Goal: Information Seeking & Learning: Learn about a topic

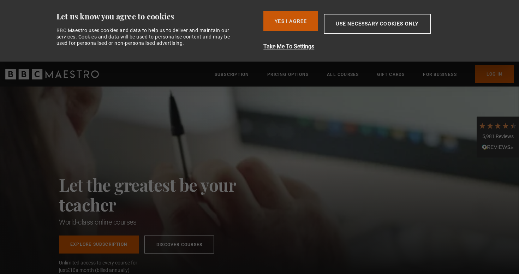
click at [291, 22] on button "Yes I Agree" at bounding box center [290, 21] width 55 height 20
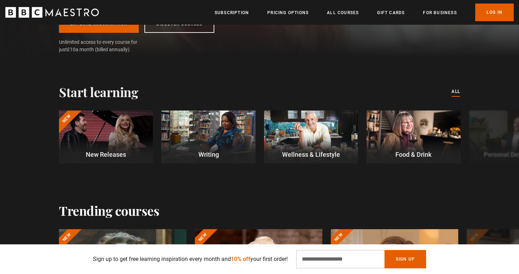
scroll to position [0, 185]
click at [500, 140] on button "Next" at bounding box center [497, 138] width 18 height 18
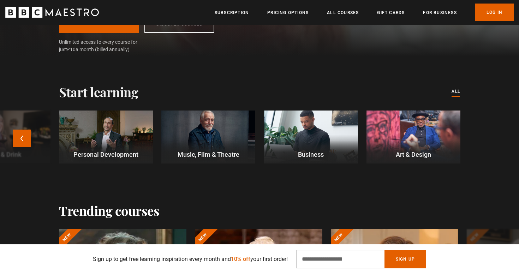
click at [115, 135] on div at bounding box center [106, 136] width 94 height 53
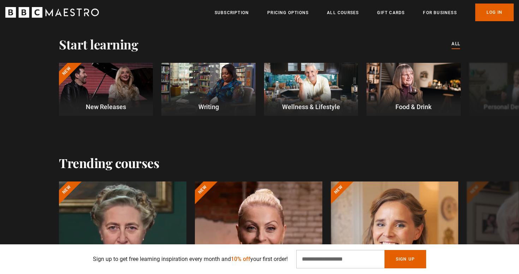
scroll to position [209, 0]
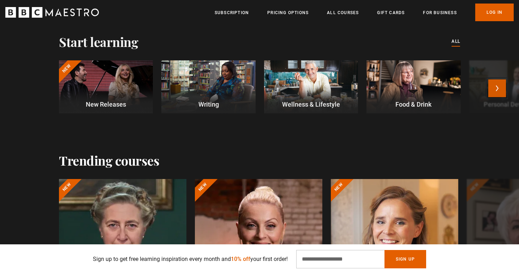
click at [495, 90] on button "Next" at bounding box center [497, 88] width 18 height 18
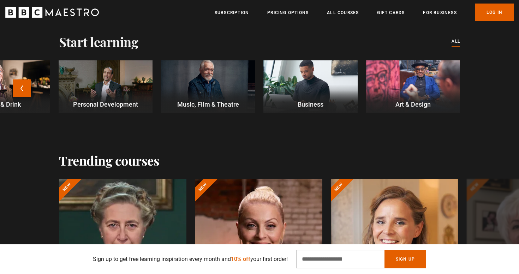
click at [301, 85] on div at bounding box center [310, 86] width 94 height 53
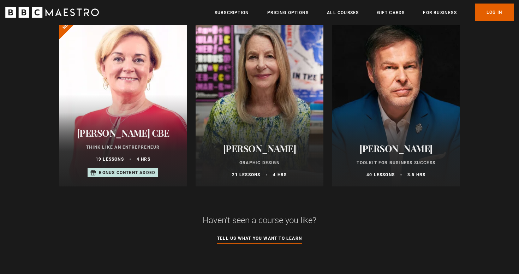
scroll to position [451, 0]
click at [105, 156] on p "19 lessons" at bounding box center [110, 159] width 28 height 6
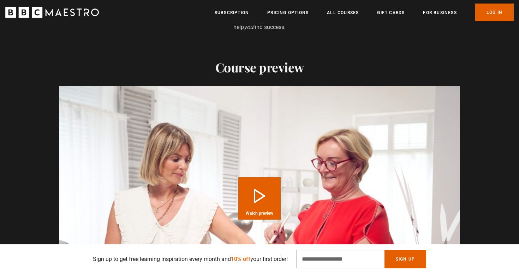
scroll to position [818, 0]
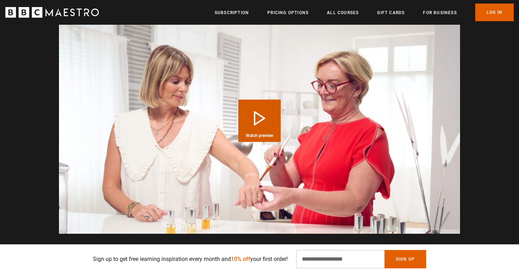
click at [261, 99] on button "Play Course overview for Think Like an Entrepreneur with Jo Malone CBE Watch pr…" at bounding box center [259, 120] width 42 height 42
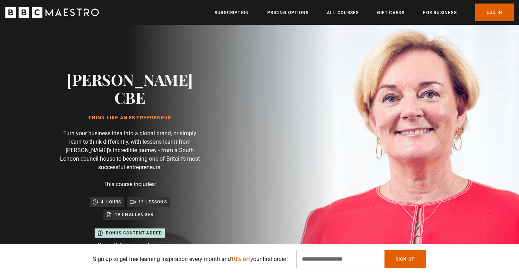
scroll to position [0, 0]
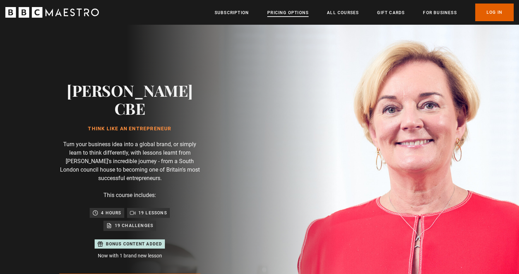
click at [291, 13] on link "Pricing Options" at bounding box center [287, 12] width 41 height 7
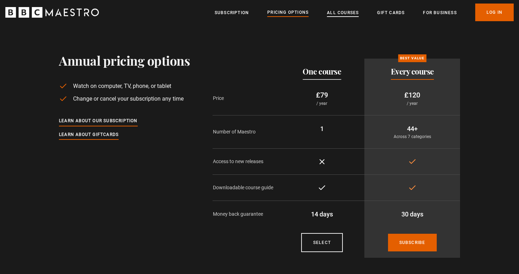
click at [350, 13] on link "All Courses" at bounding box center [343, 12] width 32 height 7
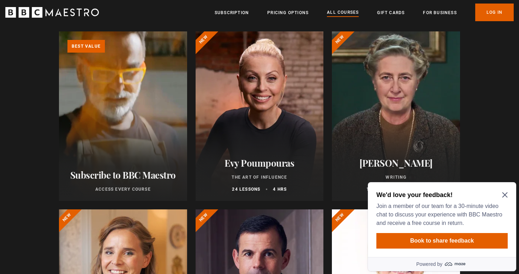
scroll to position [94, 0]
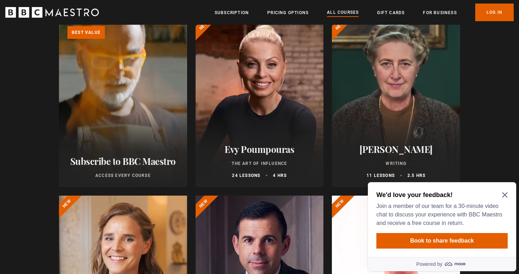
click at [264, 117] on div at bounding box center [259, 102] width 128 height 169
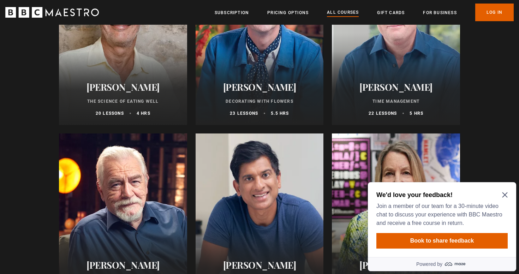
scroll to position [1047, 0]
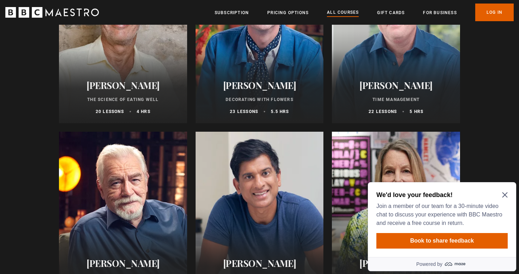
click at [383, 52] on div at bounding box center [396, 38] width 128 height 169
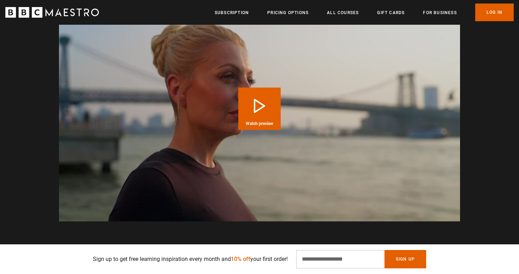
scroll to position [784, 0]
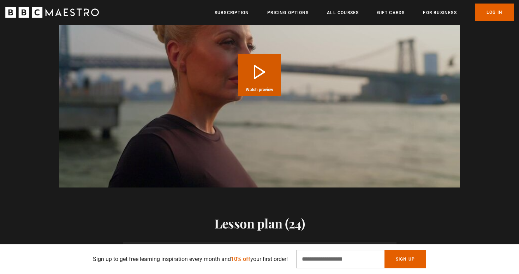
click at [255, 69] on button "Play Course overview for The Art of Influence with Evy Poumpouras Watch preview" at bounding box center [259, 75] width 42 height 42
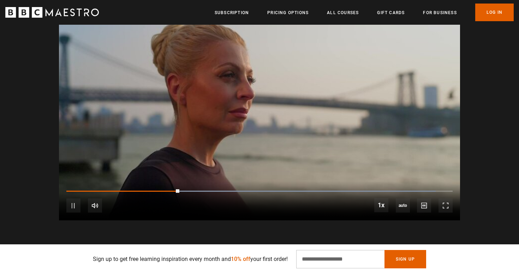
scroll to position [0, 277]
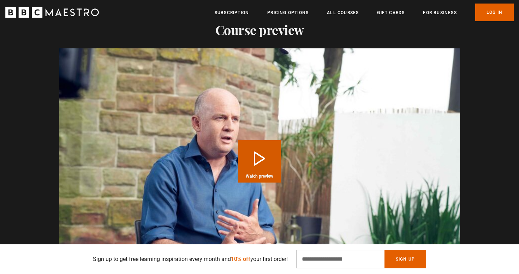
click at [255, 172] on button "Play Course overview for Time Management with Oliver Burkeman Watch preview" at bounding box center [259, 161] width 42 height 42
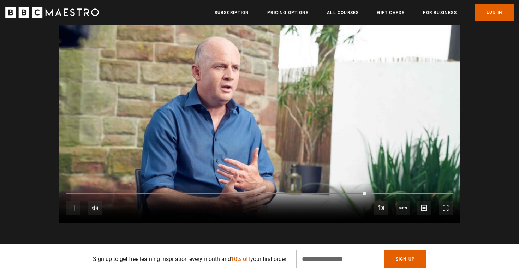
scroll to position [0, 739]
click at [71, 215] on span "Video Player" at bounding box center [73, 208] width 14 height 14
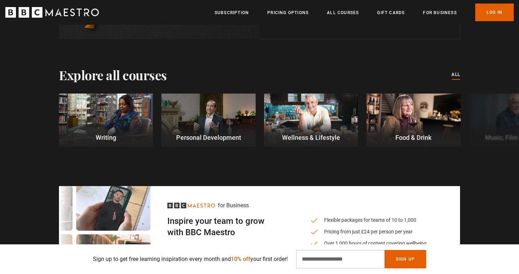
scroll to position [1918, 0]
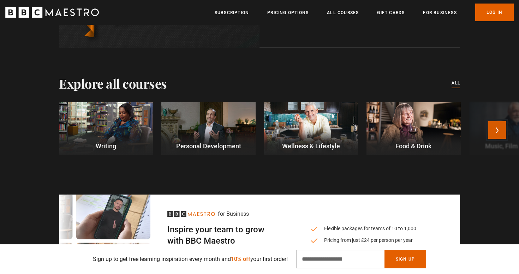
click at [501, 138] on button "Next" at bounding box center [497, 130] width 18 height 18
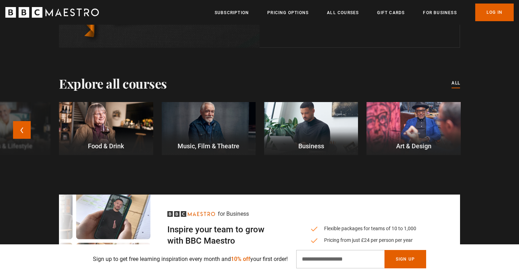
click at [306, 151] on p "Business" at bounding box center [311, 146] width 94 height 10
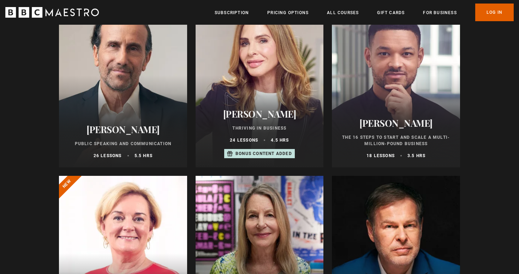
scroll to position [251, 0]
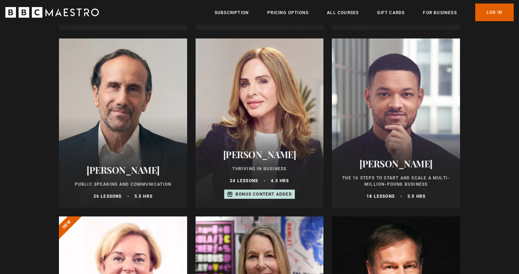
click at [121, 138] on div at bounding box center [123, 122] width 128 height 169
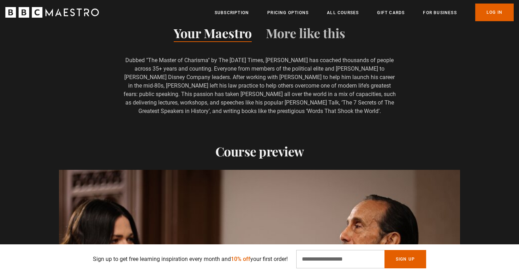
scroll to position [648, 0]
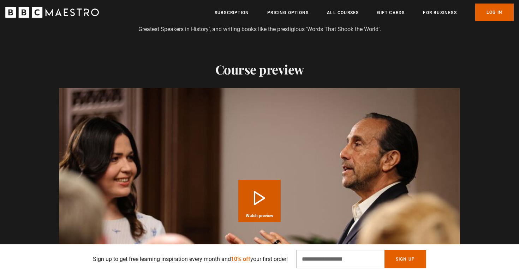
click at [264, 201] on button "Play Course overview for Public Speaking and Communication with [PERSON_NAME] W…" at bounding box center [259, 201] width 42 height 42
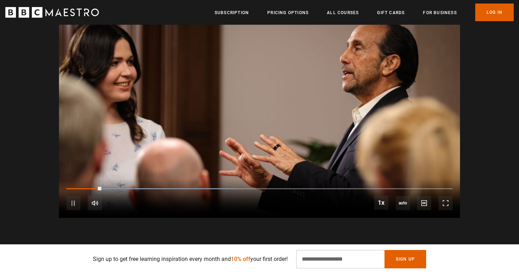
scroll to position [747, 0]
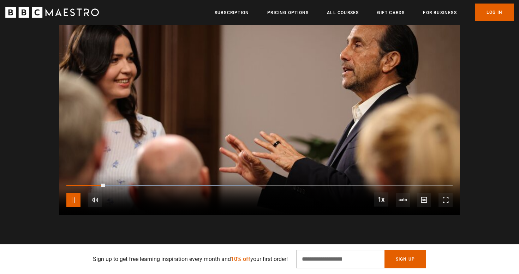
click at [75, 202] on span "Video Player" at bounding box center [73, 200] width 14 height 14
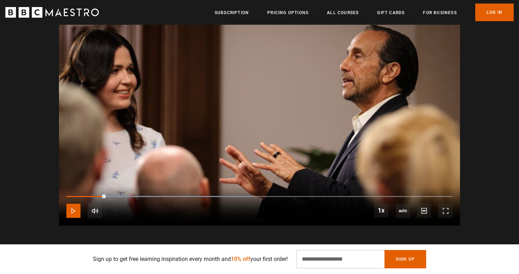
click at [74, 207] on span "Video Player" at bounding box center [73, 211] width 14 height 14
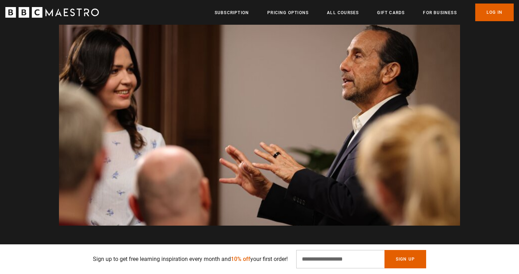
scroll to position [0, 277]
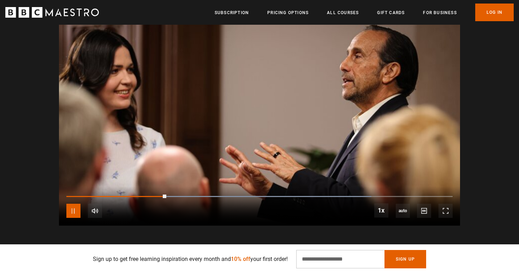
click at [78, 210] on span "Video Player" at bounding box center [73, 211] width 14 height 14
